Goal: Contribute content: Add original content to the website for others to see

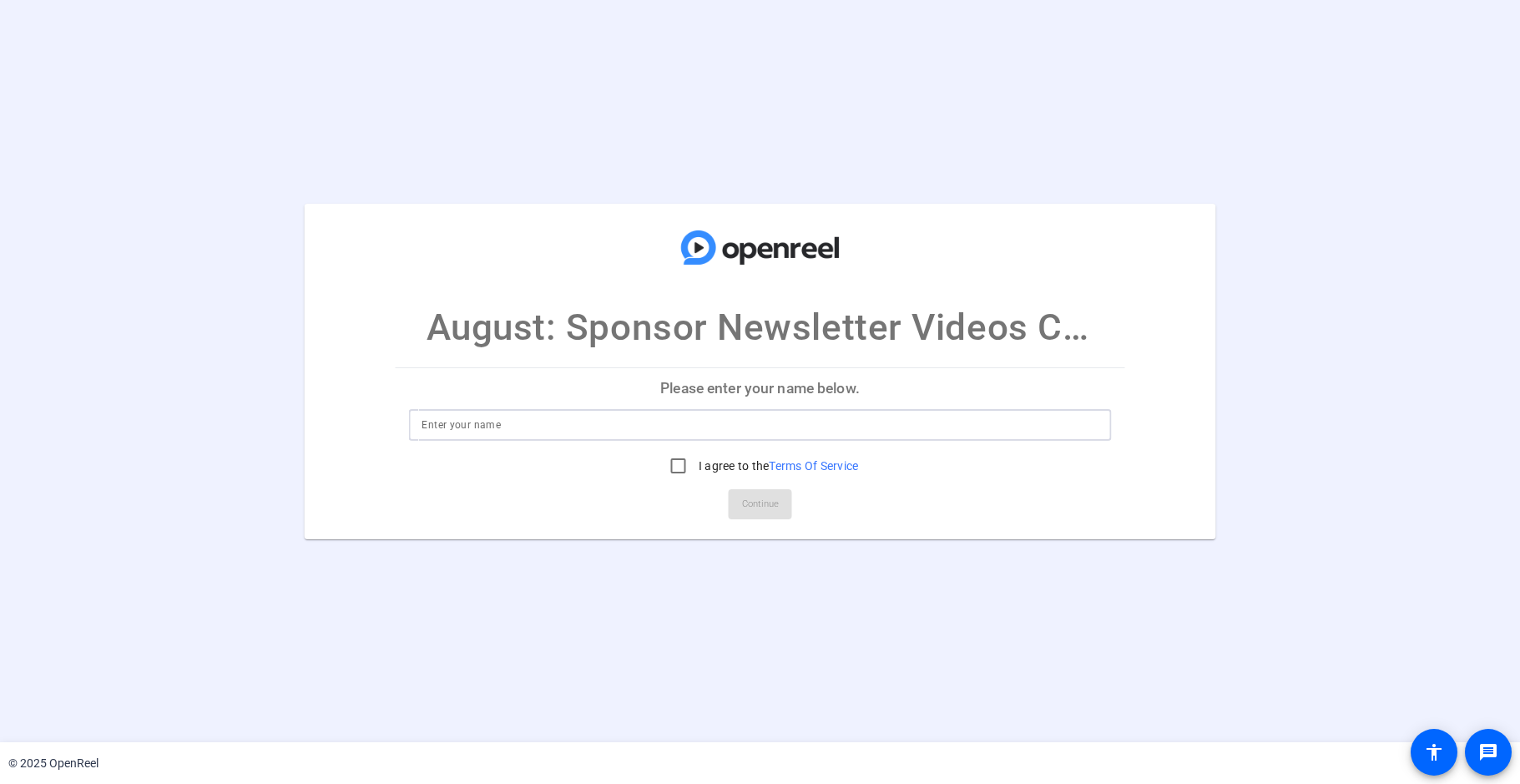
click at [630, 433] on input at bounding box center [759, 425] width 676 height 20
click at [680, 465] on input "I agree to the Terms Of Service" at bounding box center [678, 465] width 33 height 33
checkbox input "true"
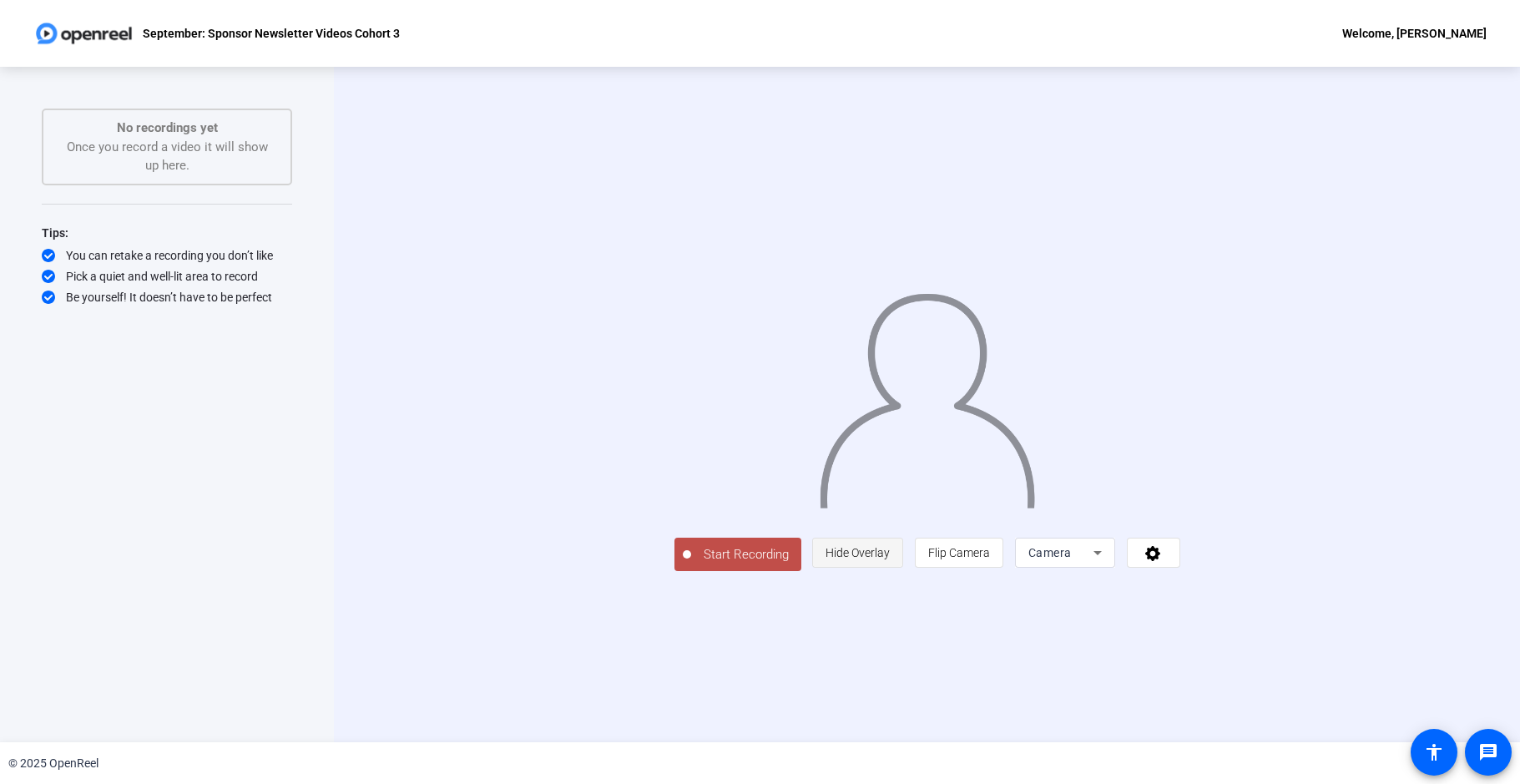
click at [889, 559] on span "Hide Overlay" at bounding box center [858, 552] width 64 height 13
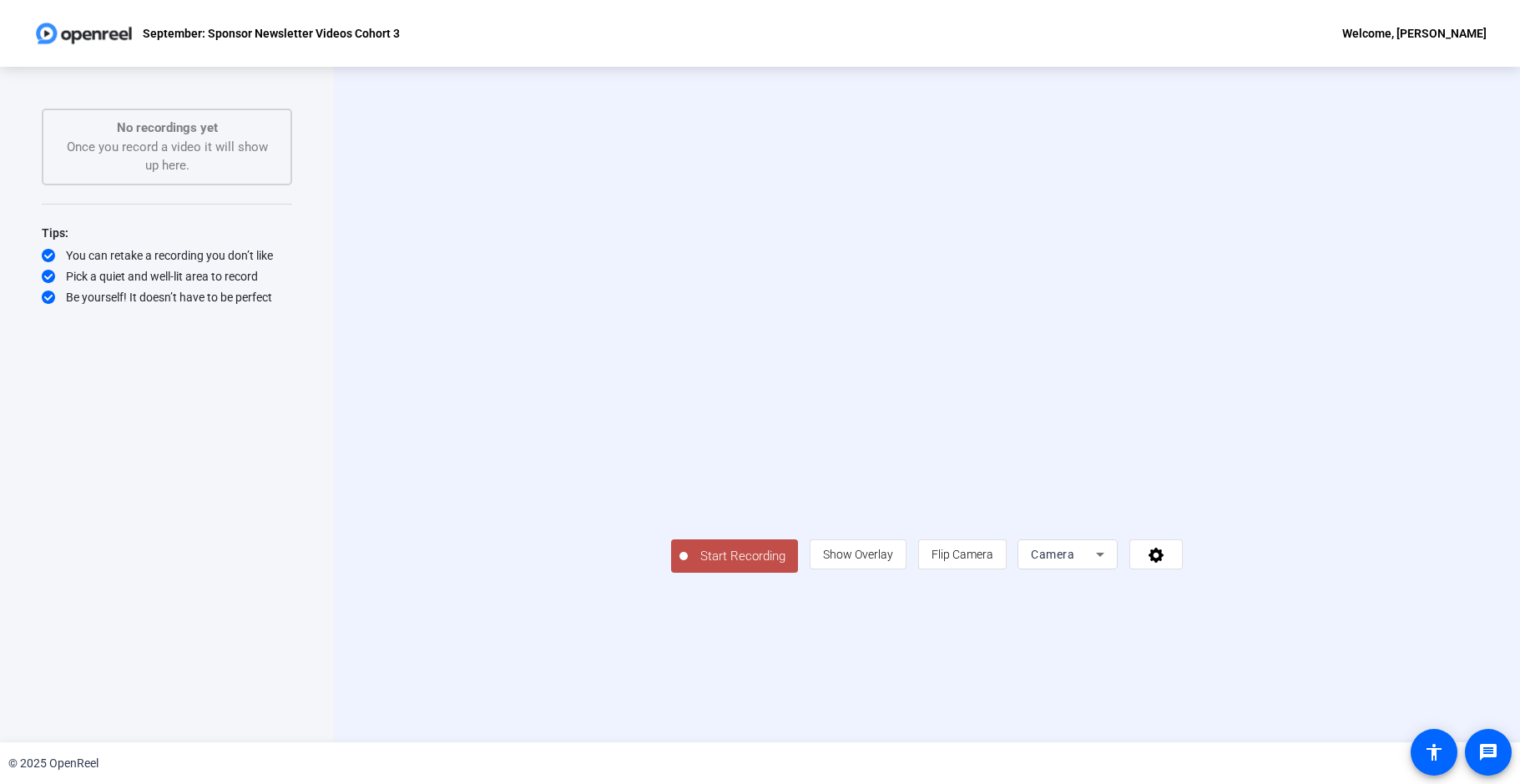
click at [688, 566] on span "Start Recording" at bounding box center [742, 556] width 110 height 20
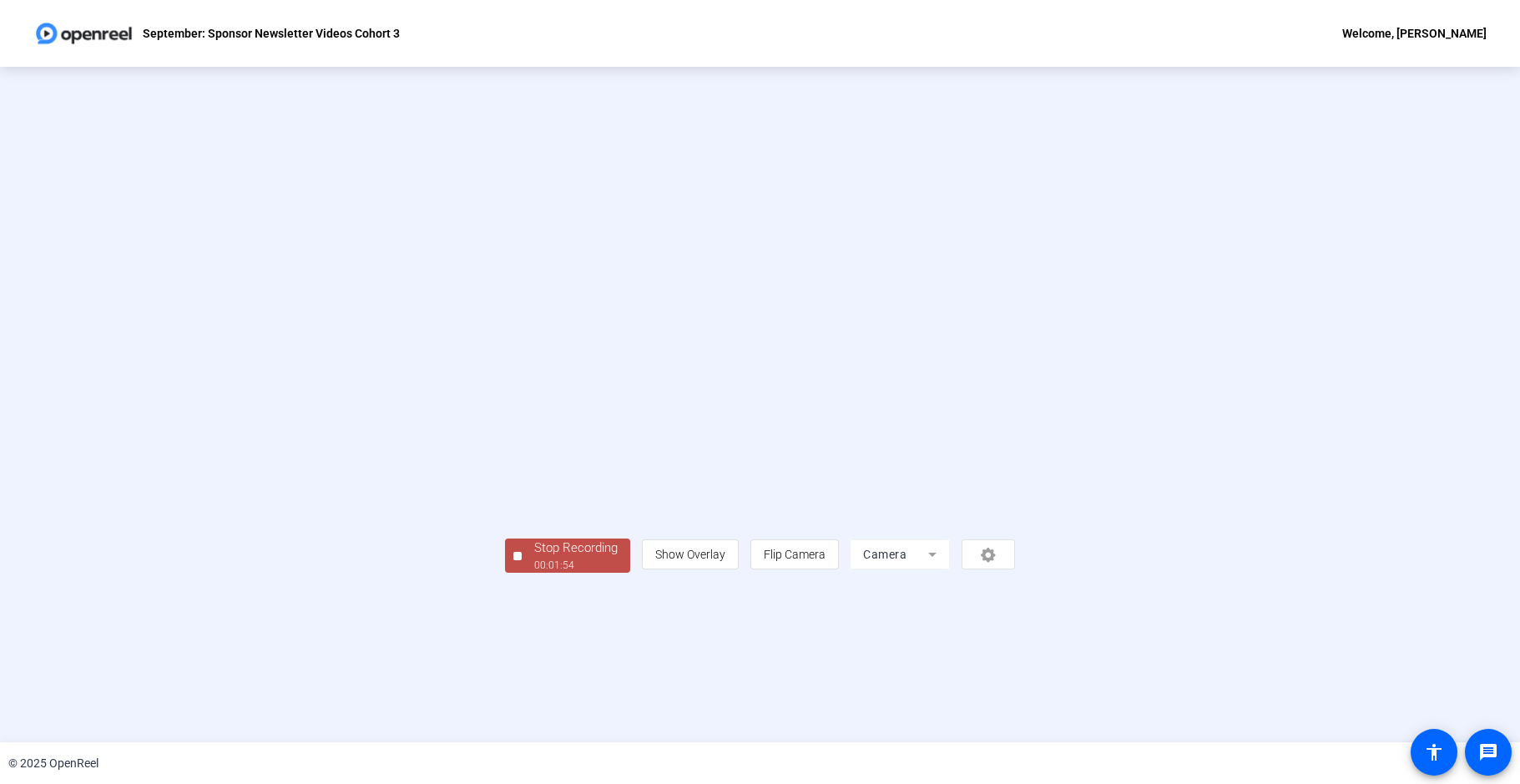
click at [534, 557] on div "Stop Recording" at bounding box center [575, 548] width 83 height 20
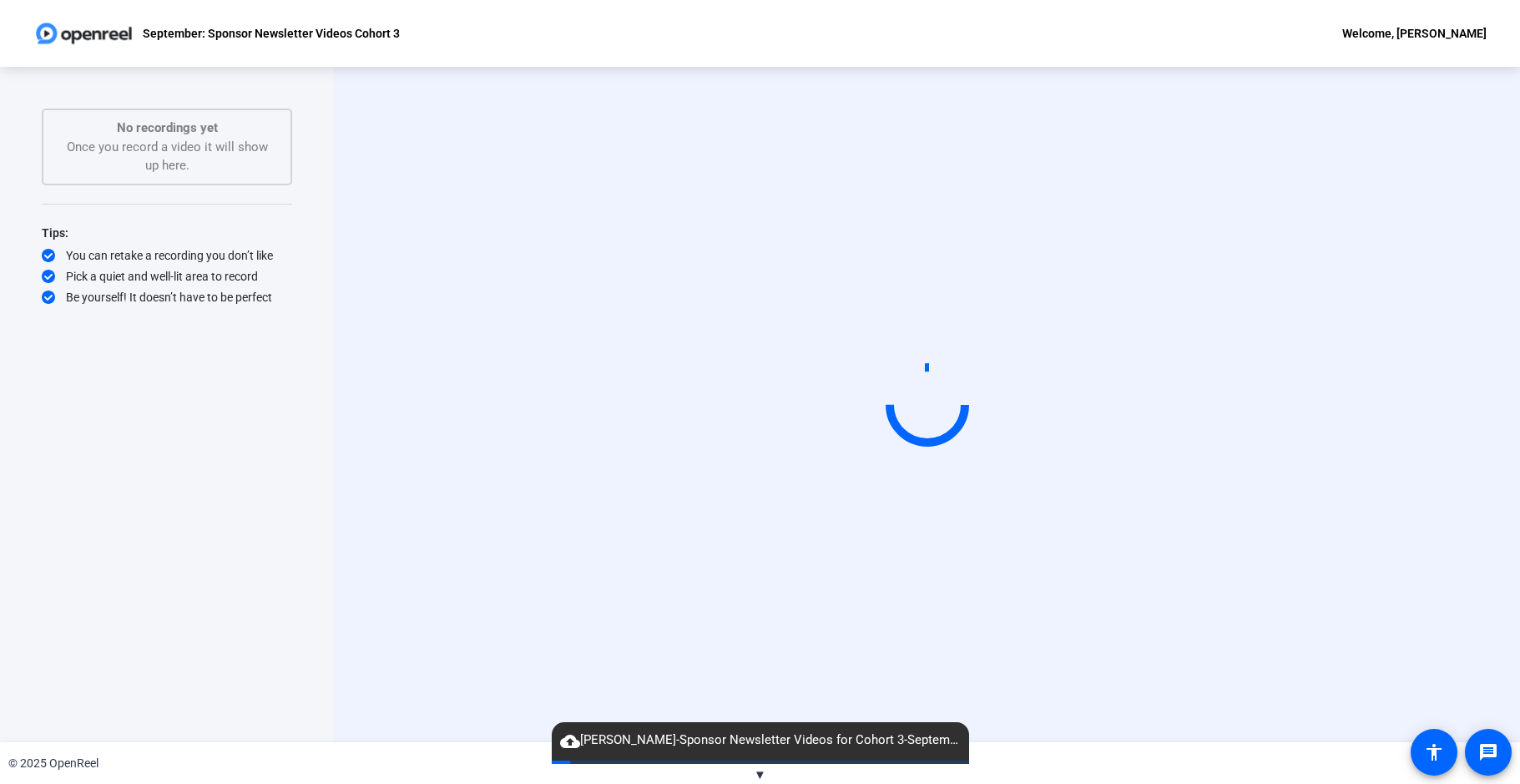
click at [752, 744] on span "cloud_upload Rachel Simmons-Sponsor Newsletter Videos for Cohort 3-September- S…" at bounding box center [760, 740] width 417 height 20
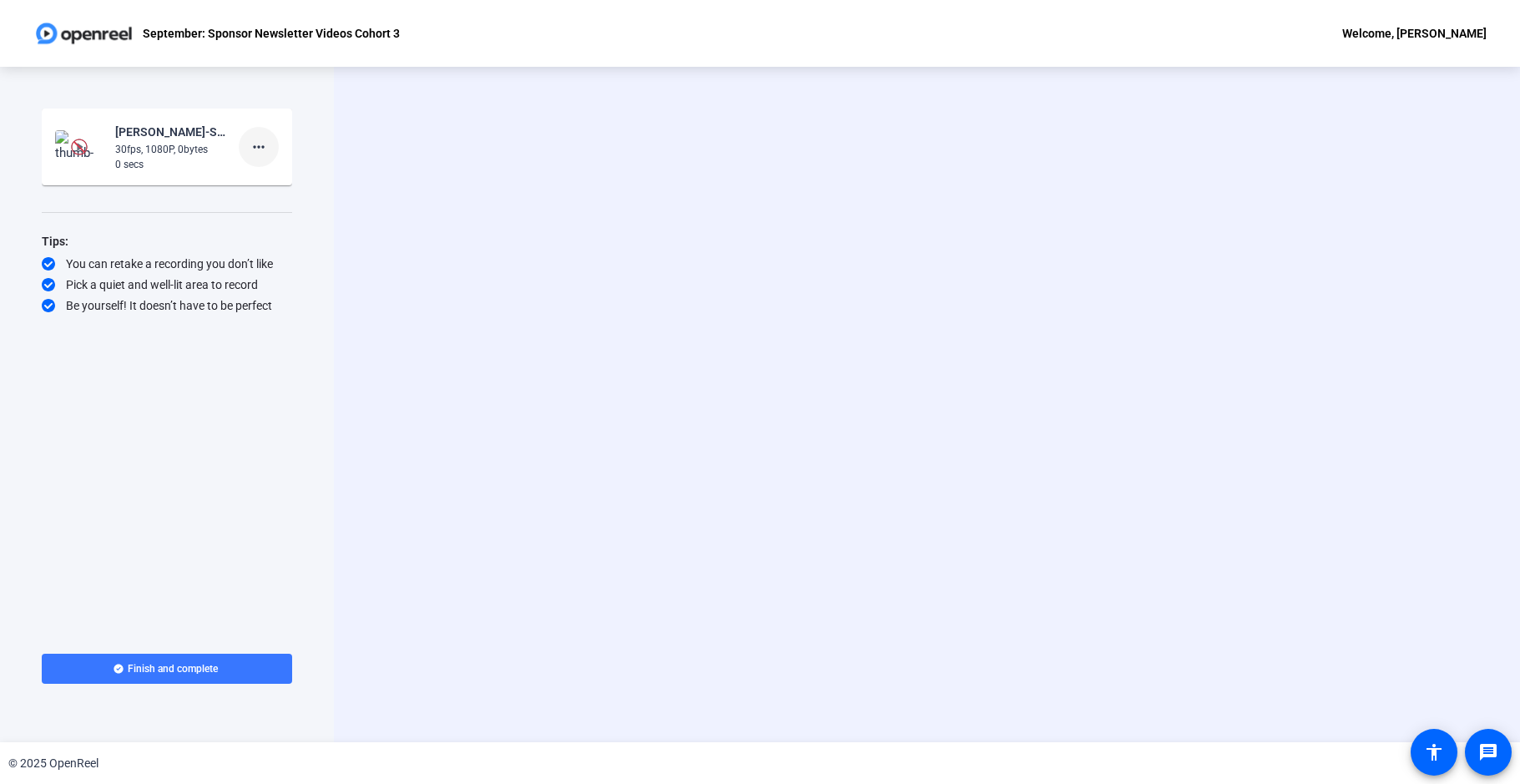
click at [263, 153] on mat-icon "more_horiz" at bounding box center [259, 146] width 20 height 20
click at [268, 196] on span "Retake" at bounding box center [285, 203] width 67 height 20
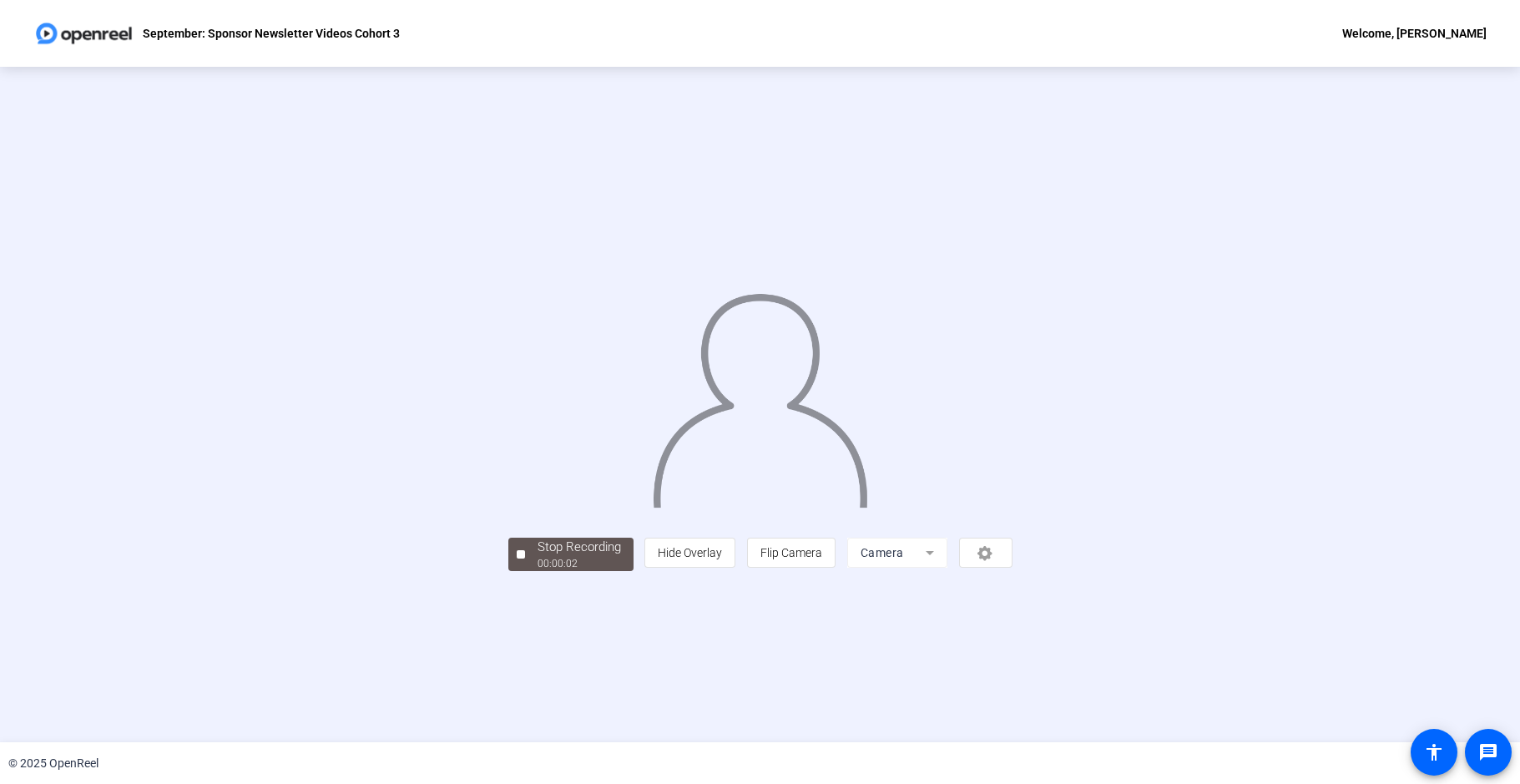
click at [508, 571] on div "Stop Recording 00:00:02 person Hide Overlay flip Flip Camera Camera" at bounding box center [760, 552] width 505 height 37
click at [525, 571] on span "Stop Recording 00:00:06" at bounding box center [580, 555] width 109 height 34
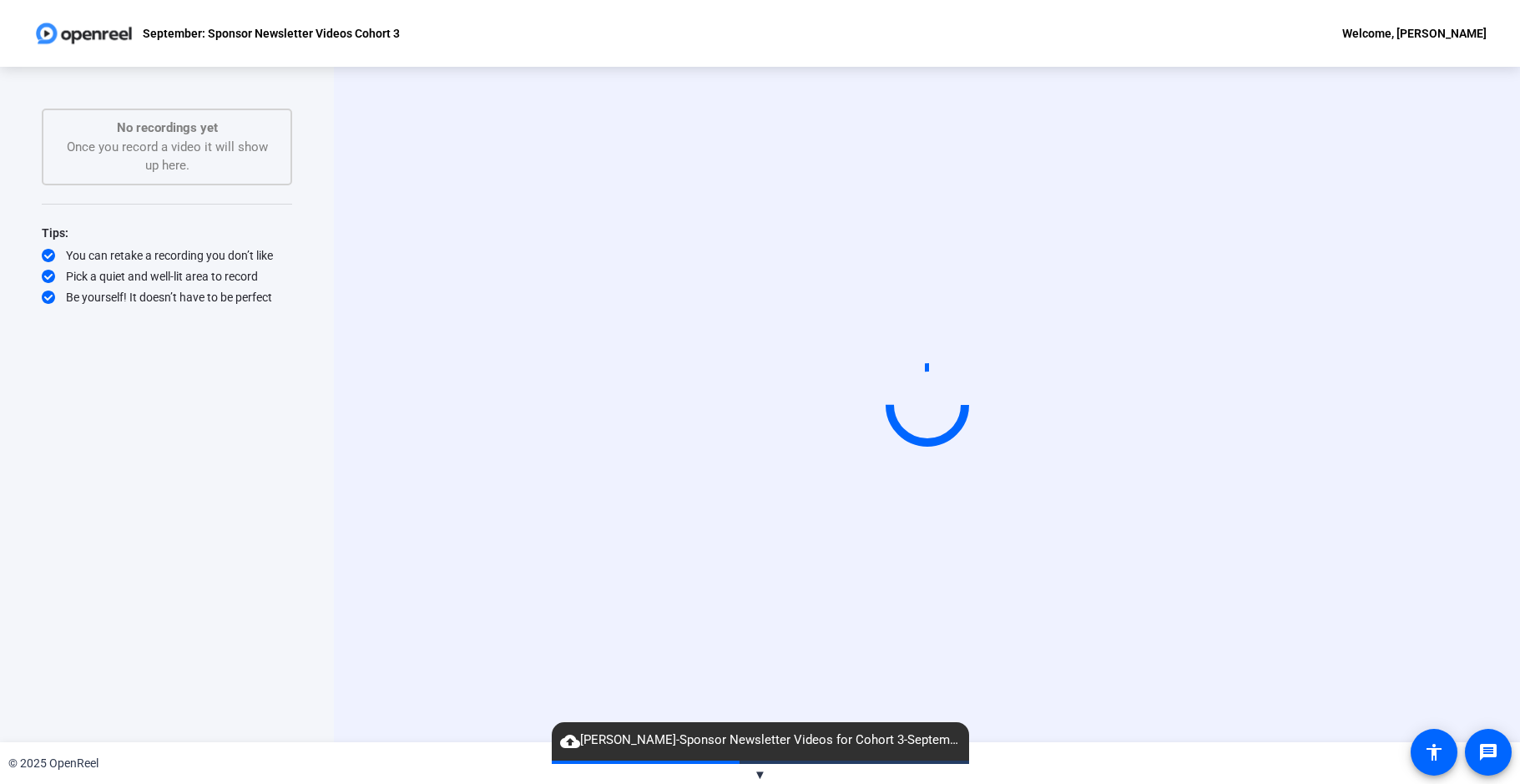
click at [760, 769] on span "▼" at bounding box center [760, 774] width 13 height 15
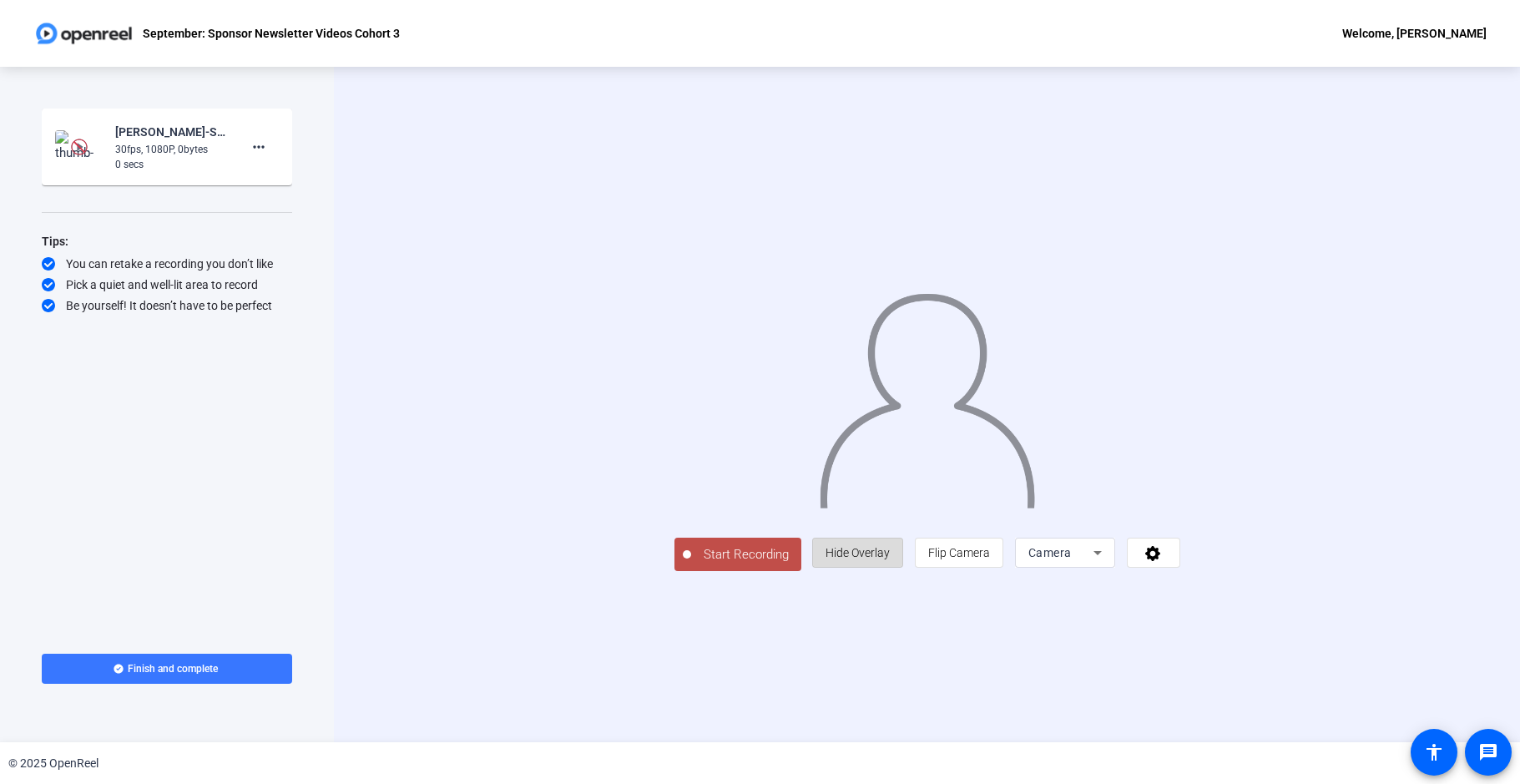
click at [889, 559] on span "Hide Overlay" at bounding box center [858, 552] width 64 height 13
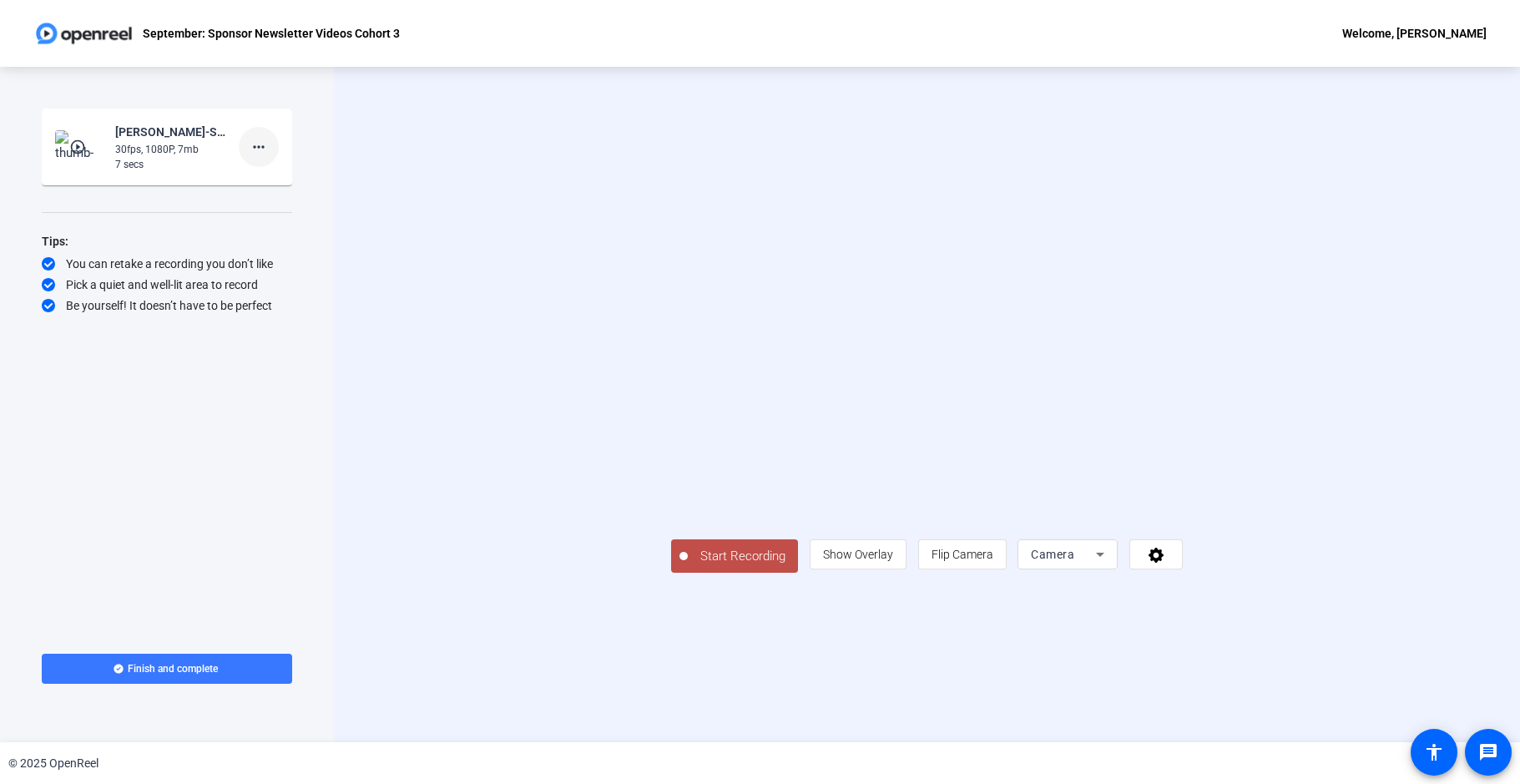
click at [262, 154] on mat-icon "more_horiz" at bounding box center [259, 146] width 20 height 20
click at [268, 178] on span "Delete clip" at bounding box center [285, 182] width 67 height 20
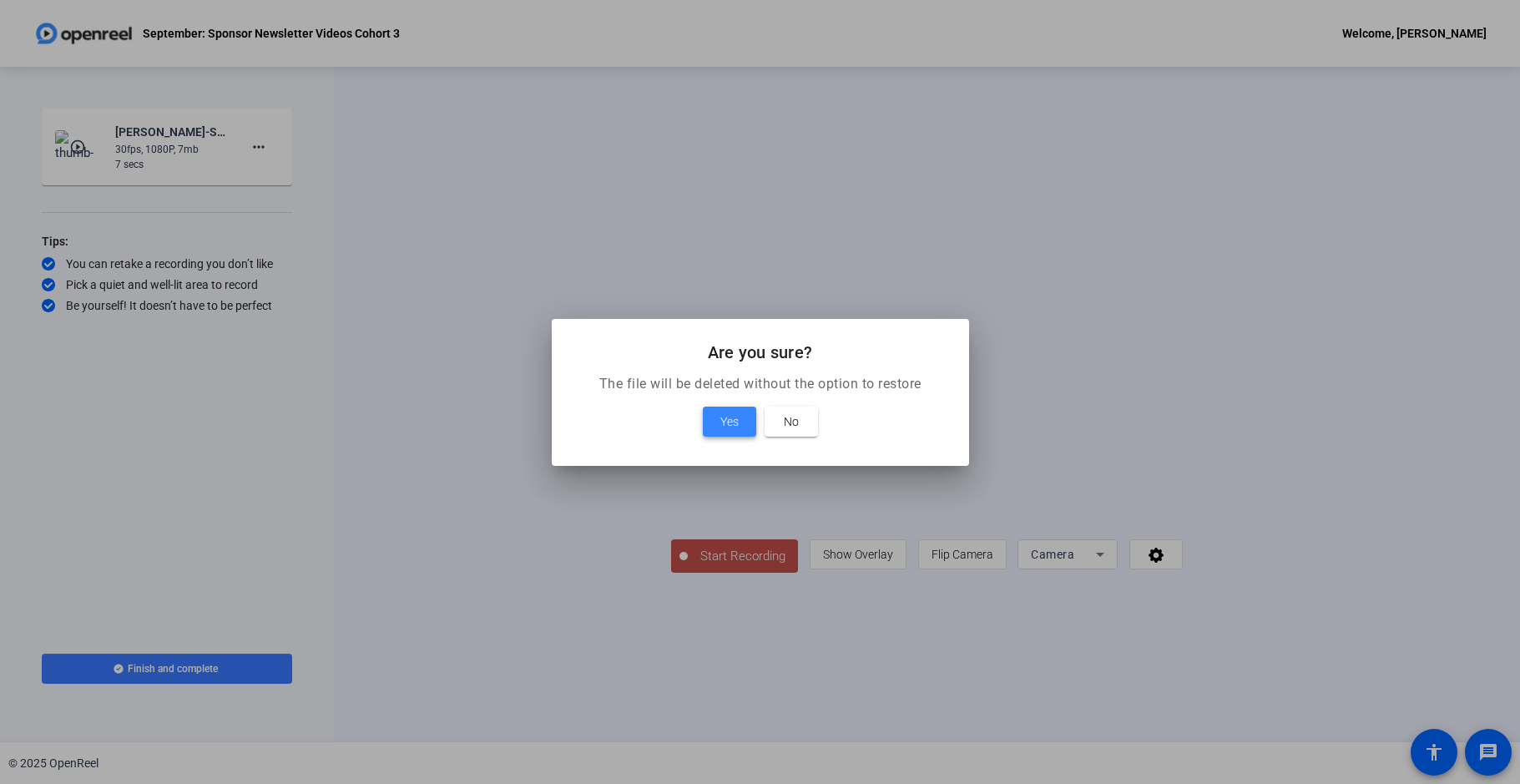
click at [739, 417] on span at bounding box center [730, 421] width 54 height 40
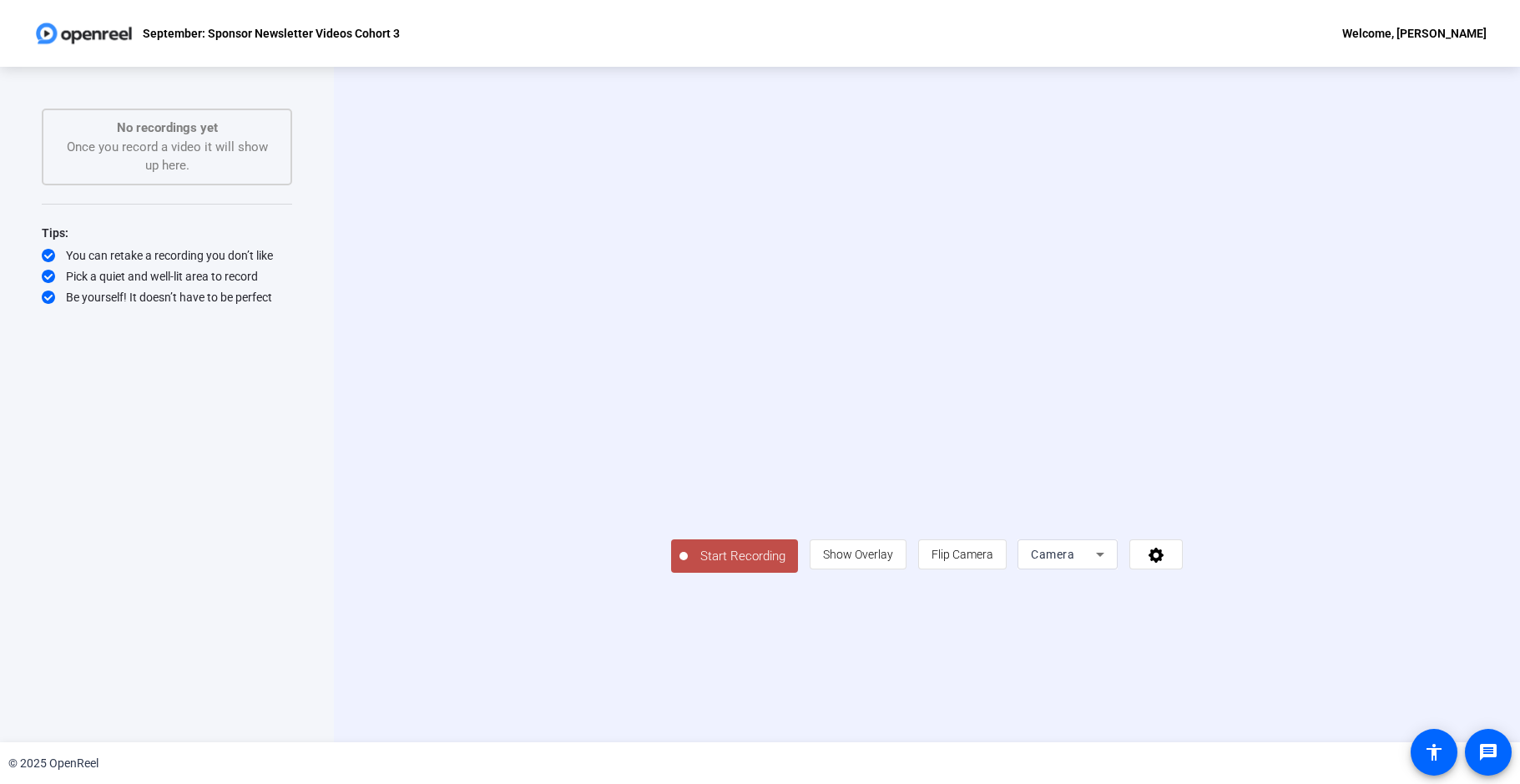
click at [688, 566] on span "Start Recording" at bounding box center [742, 556] width 110 height 20
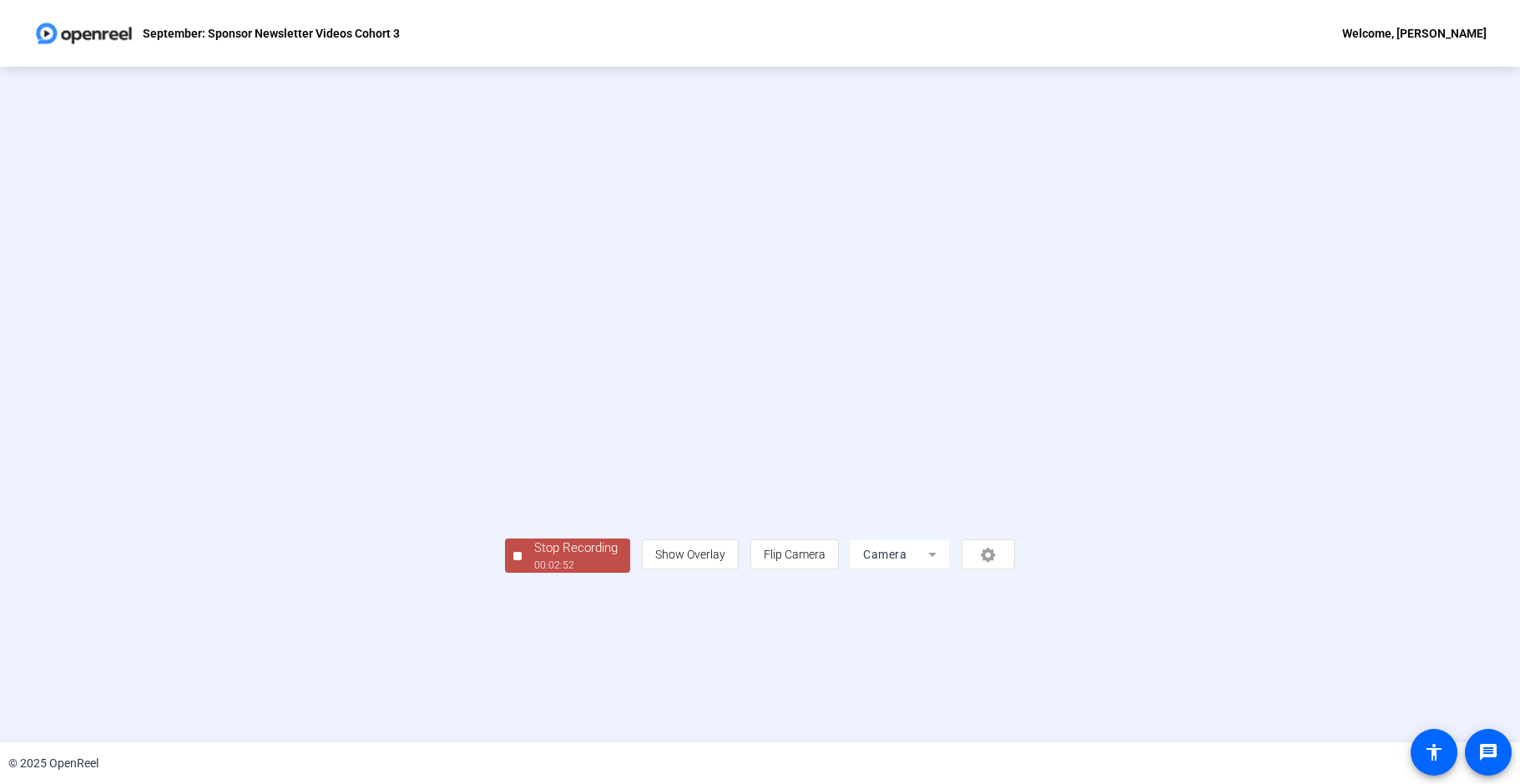
click at [534, 572] on div "00:02:52" at bounding box center [575, 564] width 83 height 15
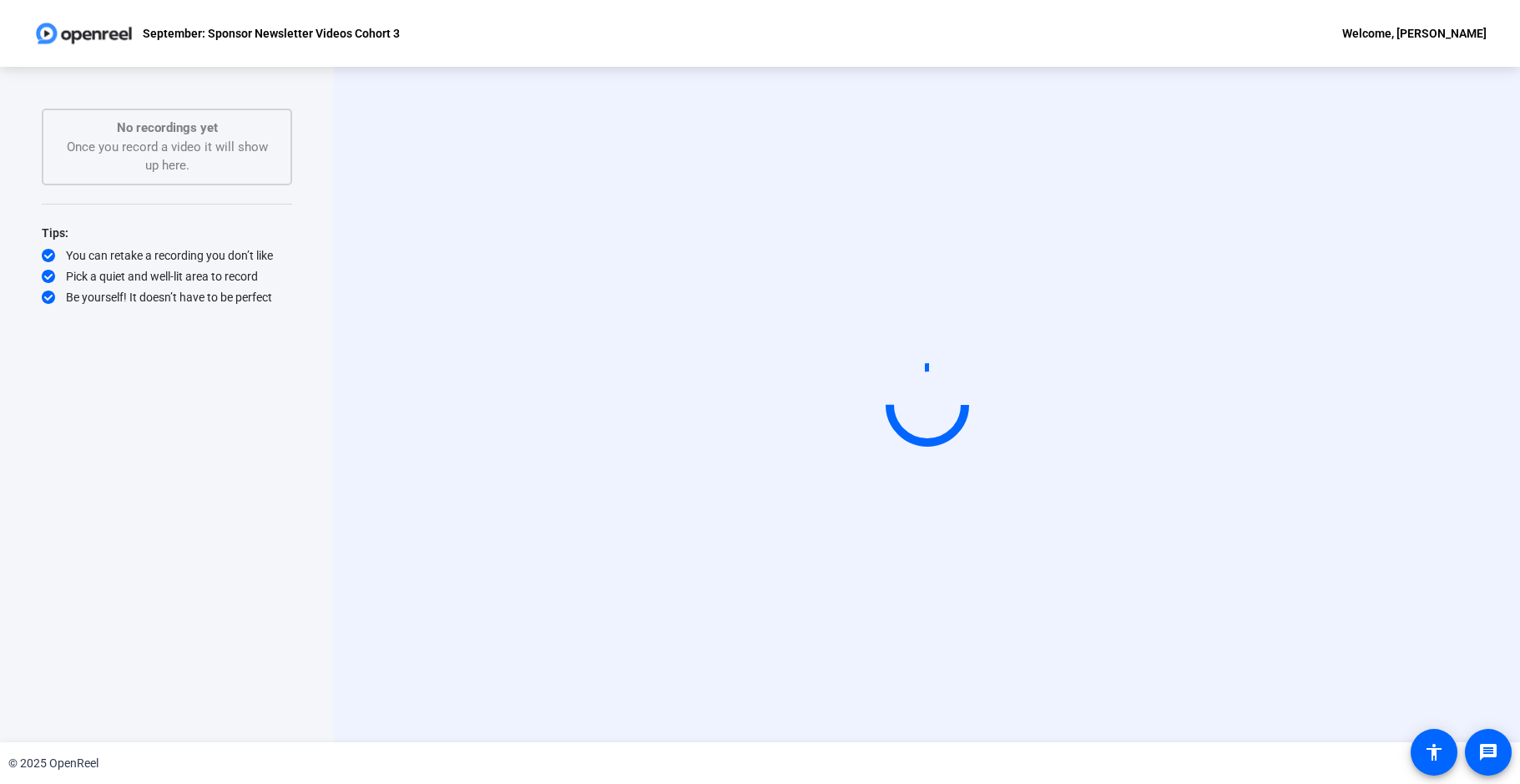
click at [594, 680] on div "Start Recording" at bounding box center [927, 405] width 1186 height 675
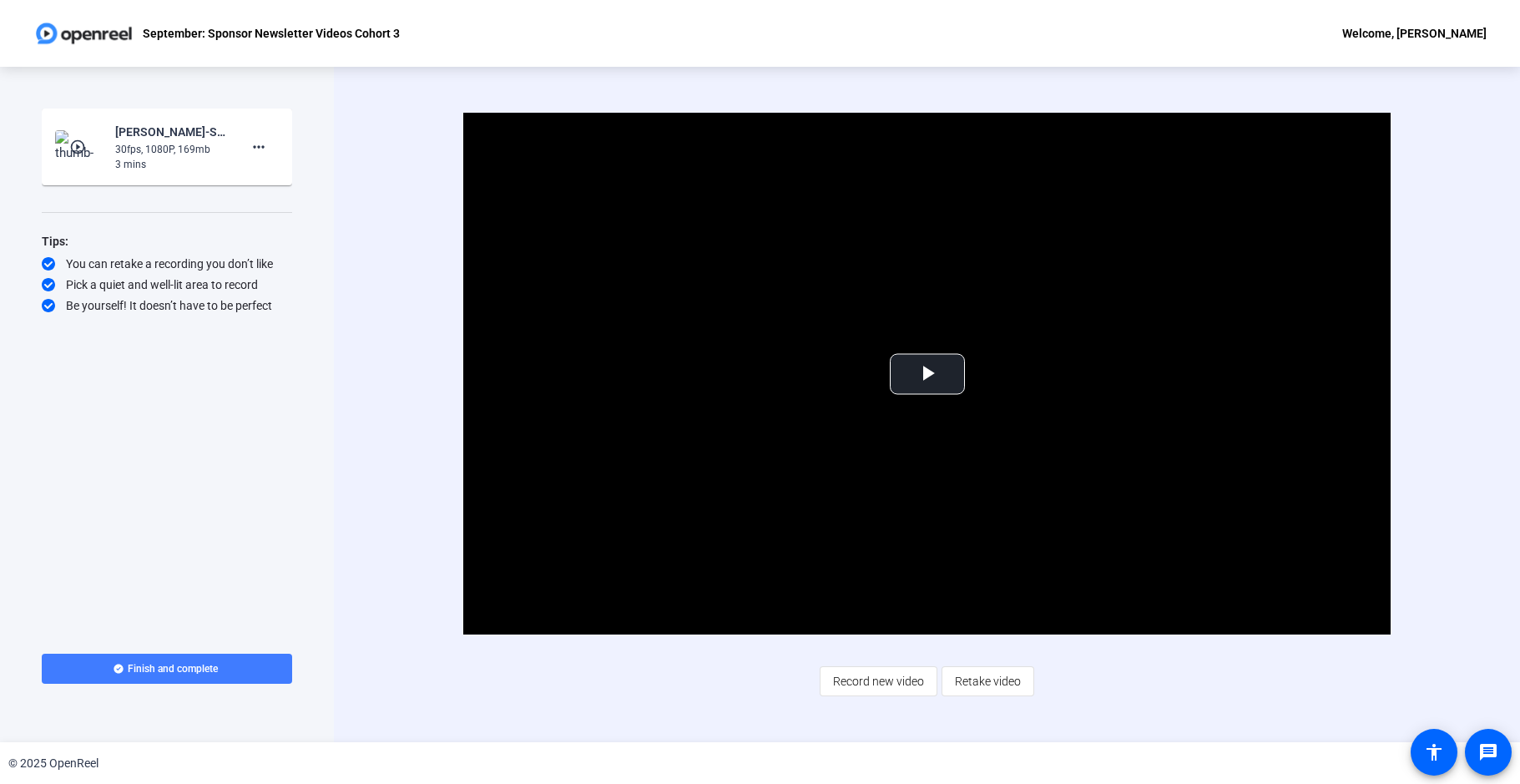
click at [205, 681] on span at bounding box center [167, 668] width 250 height 40
